Goal: Find specific fact: Find specific fact

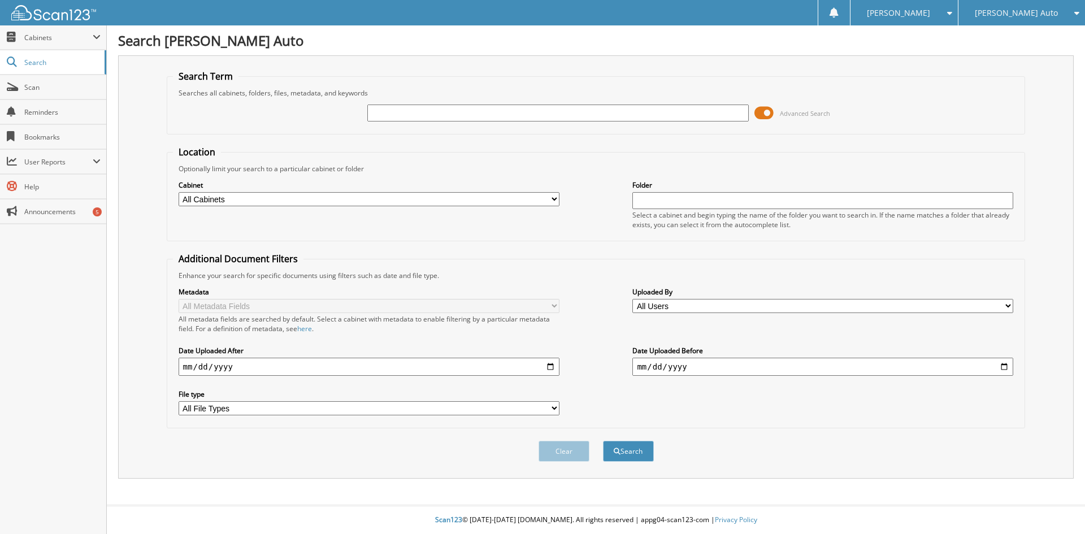
click at [458, 114] on input "text" at bounding box center [557, 113] width 381 height 17
type input "482587"
click at [603, 441] on button "Search" at bounding box center [628, 451] width 51 height 21
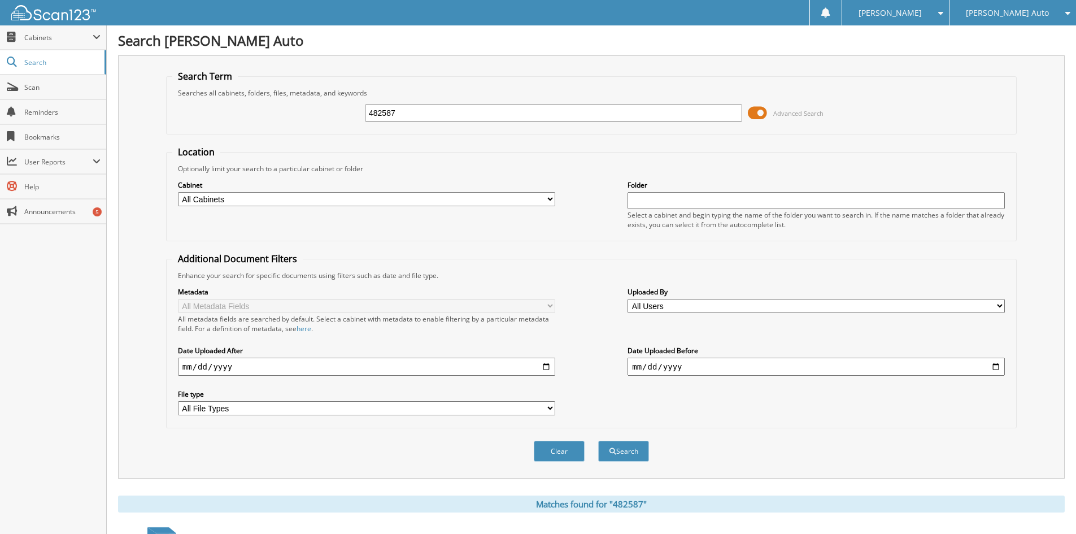
scroll to position [283, 0]
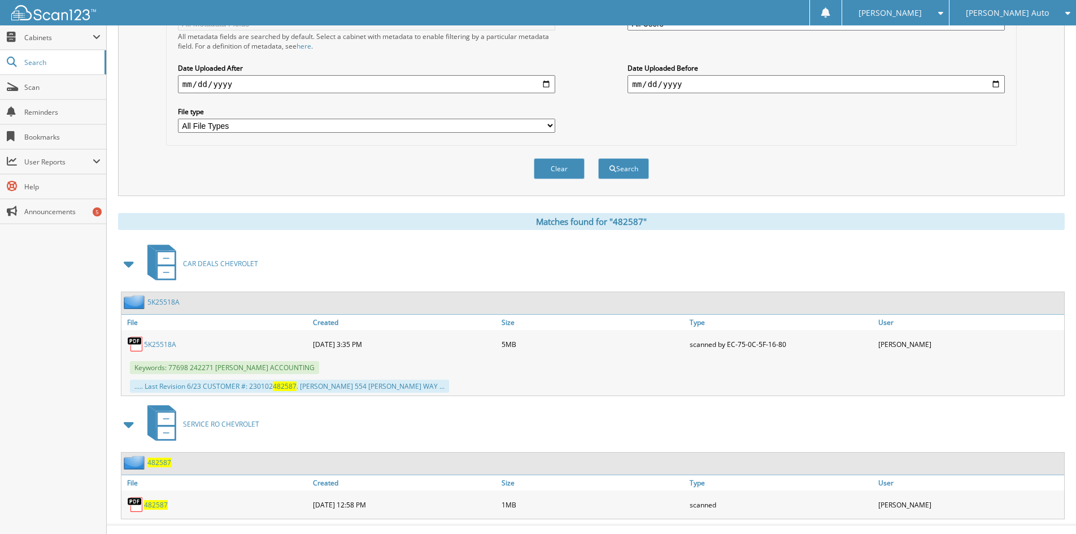
click at [157, 506] on span "482587" at bounding box center [156, 505] width 24 height 10
